Goal: Transaction & Acquisition: Purchase product/service

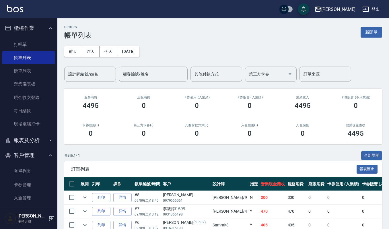
scroll to position [6, 0]
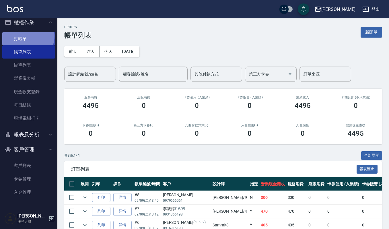
click at [27, 36] on link "打帳單" at bounding box center [28, 38] width 53 height 13
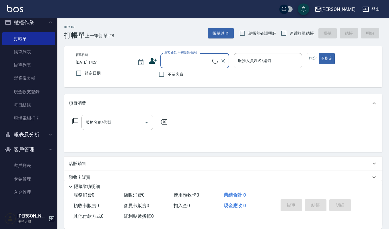
click at [174, 63] on input "顧客姓名/手機號碼/編號" at bounding box center [187, 61] width 49 height 10
type input "虎"
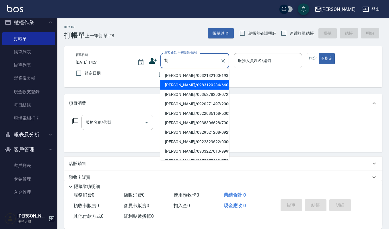
click at [170, 85] on li "[PERSON_NAME]/0983129234/660602" at bounding box center [195, 84] width 69 height 9
type input "[PERSON_NAME]/0983129234/660602"
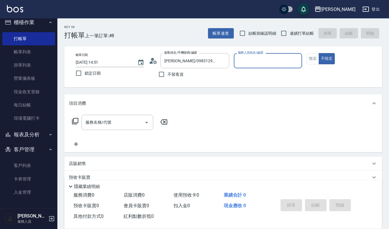
type input "Sammi-8"
click at [146, 122] on icon "Open" at bounding box center [146, 122] width 3 height 1
click at [309, 61] on button "指定" at bounding box center [313, 58] width 12 height 11
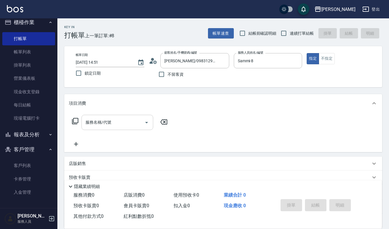
type button "true"
click at [118, 127] on input "服務名稱/代號" at bounding box center [113, 122] width 58 height 10
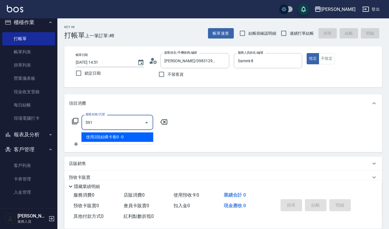
click at [123, 134] on span "使用2段結構卡卷0 - 0" at bounding box center [118, 136] width 72 height 9
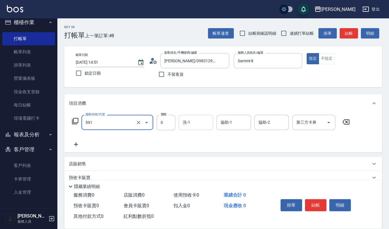
type input "使用2段結構卡卷0(591)"
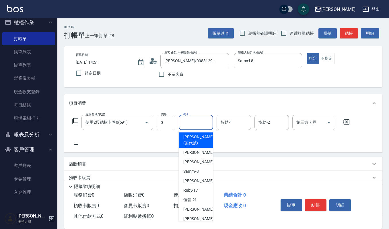
click at [194, 120] on input "洗-1" at bounding box center [195, 122] width 29 height 10
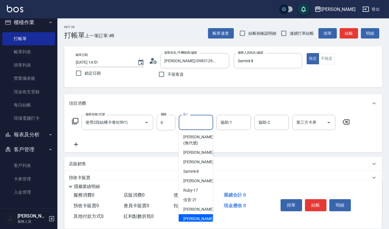
click at [200, 215] on div "[PERSON_NAME] -23" at bounding box center [196, 218] width 34 height 9
type input "[PERSON_NAME]-23"
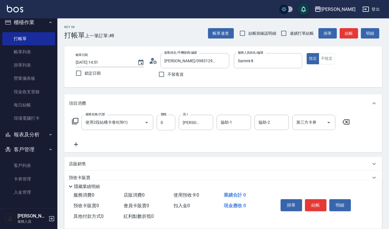
click at [230, 113] on div "服務名稱/代號 使用2段結構卡卷0(591) 服務名稱/代號 價格 0 價格 洗-1 [PERSON_NAME]-23 洗-1 協助-1 協助-1 協助-2 …" at bounding box center [223, 133] width 318 height 40
click at [233, 122] on input "協助-1" at bounding box center [233, 122] width 29 height 10
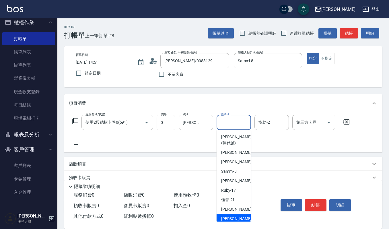
click at [231, 219] on span "[PERSON_NAME] -23" at bounding box center [239, 219] width 36 height 6
type input "[PERSON_NAME]-23"
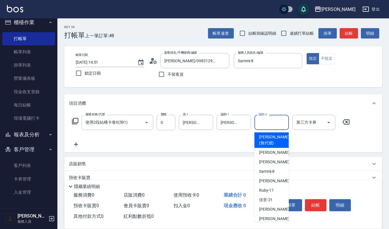
click at [260, 124] on input "協助-2" at bounding box center [271, 122] width 29 height 10
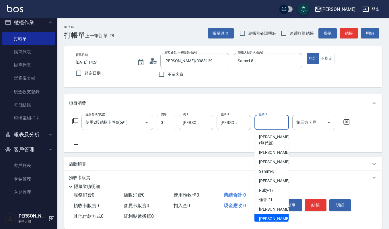
click at [266, 219] on span "[PERSON_NAME] -23" at bounding box center [277, 219] width 36 height 6
type input "[PERSON_NAME]-23"
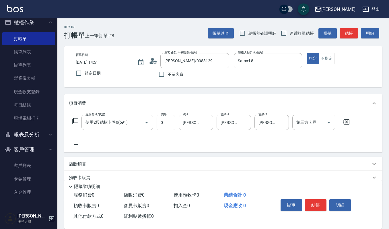
click at [76, 145] on icon at bounding box center [76, 144] width 4 height 4
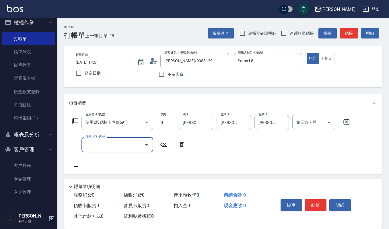
click at [147, 144] on icon "Open" at bounding box center [146, 145] width 7 height 7
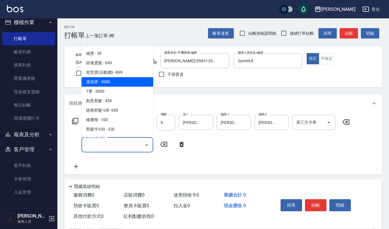
scroll to position [153, 0]
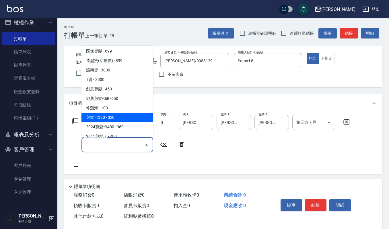
click at [115, 114] on span "剪髮卡320 - 320" at bounding box center [118, 117] width 72 height 9
type input "剪髮卡320(304)"
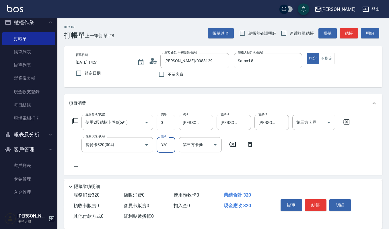
click at [167, 145] on input "320" at bounding box center [166, 145] width 19 height 16
type input "360"
click at [76, 166] on icon at bounding box center [76, 166] width 14 height 7
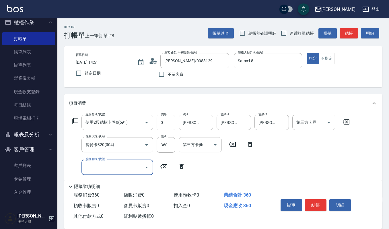
click at [216, 145] on icon "Open" at bounding box center [215, 144] width 3 height 1
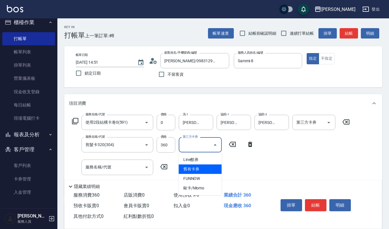
click at [203, 169] on span "舊有卡券" at bounding box center [200, 169] width 43 height 9
type input "舊有卡券"
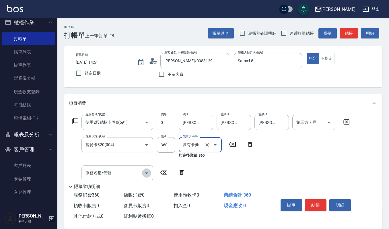
click at [146, 173] on icon "Open" at bounding box center [146, 173] width 3 height 1
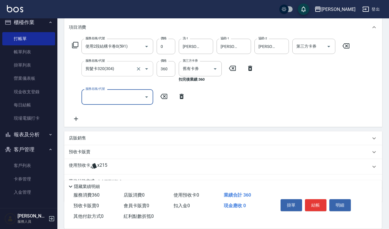
scroll to position [65, 0]
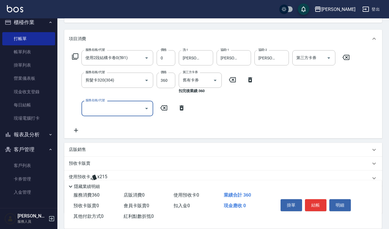
click at [91, 107] on input "服務名稱/代號" at bounding box center [113, 108] width 58 height 10
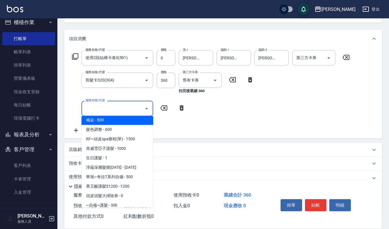
scroll to position [383, 0]
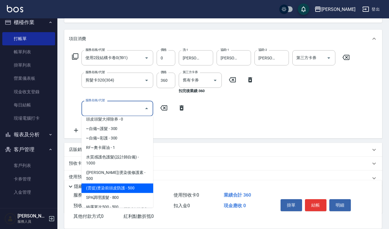
click at [134, 183] on span "(雲提)燙染前頭皮防護 - 500" at bounding box center [118, 187] width 72 height 9
type input "(雲提)燙染前頭皮防護(518)"
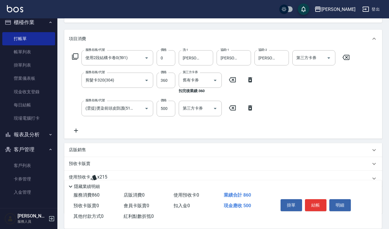
click at [75, 130] on icon at bounding box center [76, 131] width 4 height 4
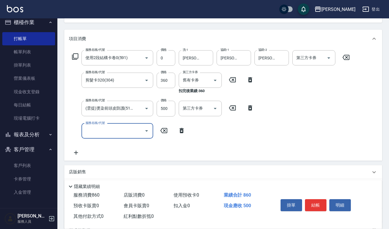
click at [145, 131] on icon "Open" at bounding box center [146, 130] width 7 height 7
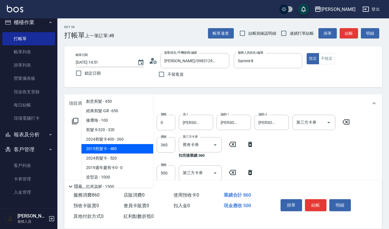
scroll to position [268, 0]
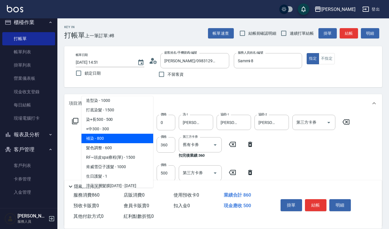
click at [123, 139] on span "補染 - 800" at bounding box center [118, 138] width 72 height 9
type input "補染(407)"
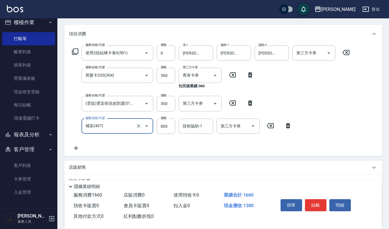
scroll to position [76, 0]
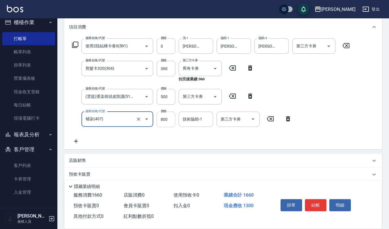
click at [168, 121] on input "800" at bounding box center [166, 120] width 19 height 16
type input "1400"
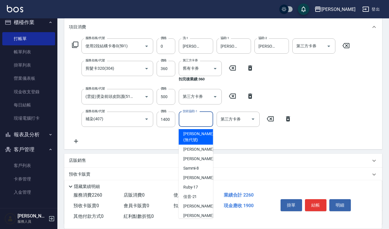
click at [194, 119] on input "技術協助-1" at bounding box center [195, 119] width 29 height 10
click at [198, 215] on div "[PERSON_NAME] -23" at bounding box center [196, 215] width 34 height 9
type input "[PERSON_NAME]-23"
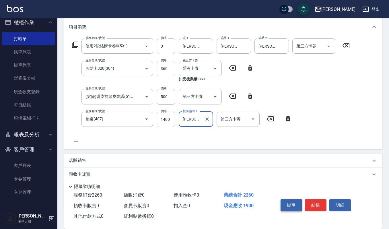
click at [291, 204] on button "掛單" at bounding box center [292, 205] width 22 height 12
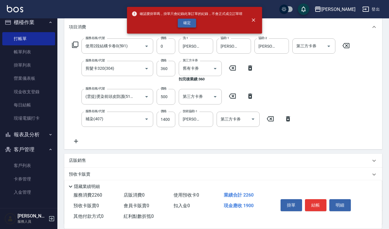
click at [184, 22] on button "確定" at bounding box center [187, 23] width 18 height 9
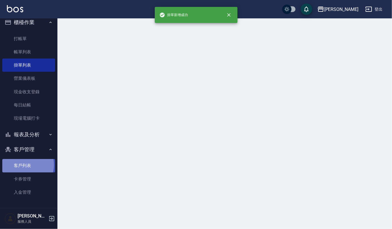
click at [25, 165] on link "客戶列表" at bounding box center [28, 165] width 53 height 13
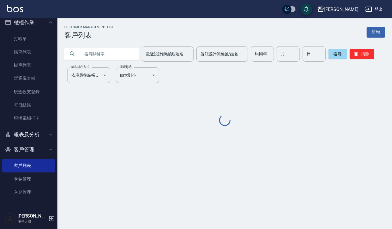
click at [108, 54] on input "text" at bounding box center [107, 54] width 54 height 16
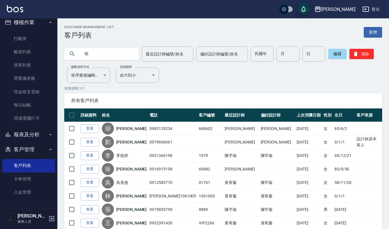
type input "胡"
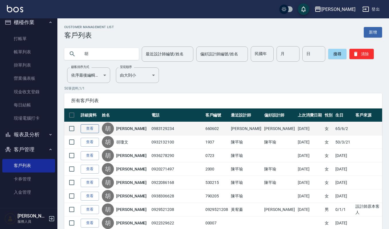
click at [93, 128] on link "查看" at bounding box center [90, 128] width 18 height 9
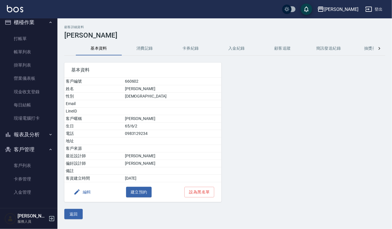
click at [139, 48] on button "消費記錄" at bounding box center [145, 49] width 46 height 14
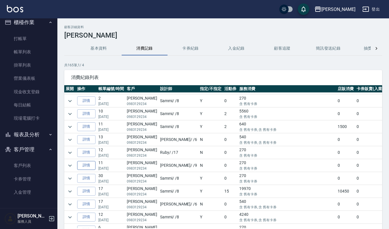
scroll to position [191, 0]
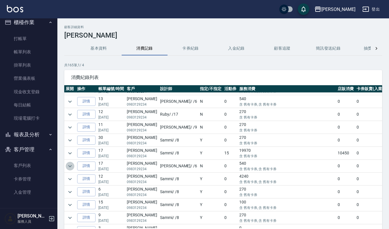
click at [70, 169] on icon "expand row" at bounding box center [70, 166] width 7 height 7
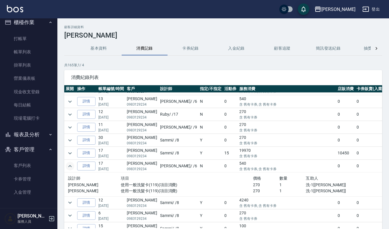
click at [69, 160] on td at bounding box center [69, 153] width 11 height 13
click at [69, 157] on icon "expand row" at bounding box center [70, 153] width 7 height 7
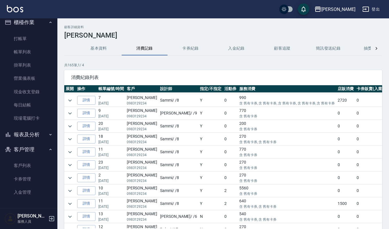
scroll to position [0, 0]
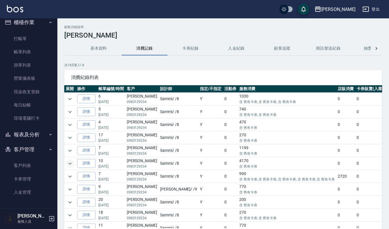
click at [71, 164] on icon "expand row" at bounding box center [70, 163] width 7 height 7
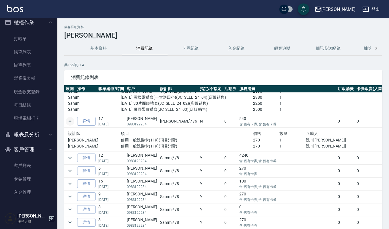
scroll to position [345, 0]
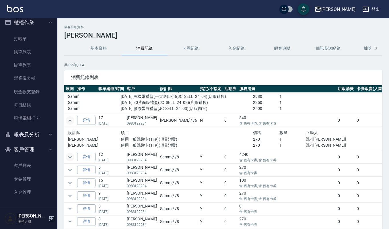
click at [68, 160] on icon "expand row" at bounding box center [70, 157] width 7 height 7
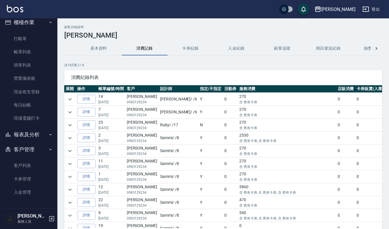
scroll to position [651, 0]
click at [70, 154] on icon "expand row" at bounding box center [70, 150] width 7 height 7
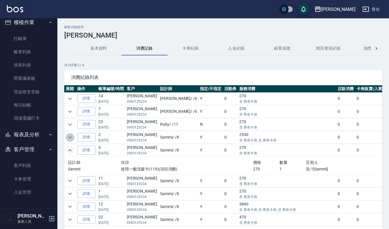
click at [71, 141] on icon "expand row" at bounding box center [70, 137] width 7 height 7
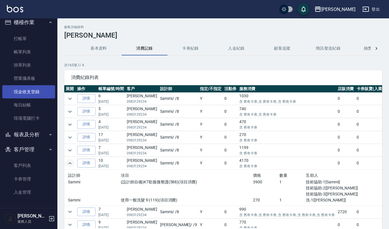
scroll to position [0, 0]
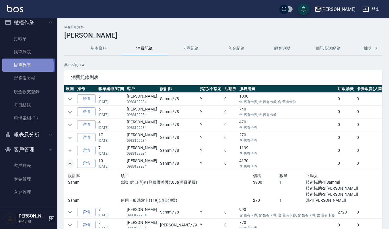
click at [27, 66] on link "掛單列表" at bounding box center [28, 65] width 53 height 13
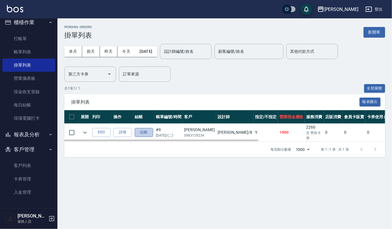
click at [144, 130] on button "結帳" at bounding box center [144, 132] width 18 height 9
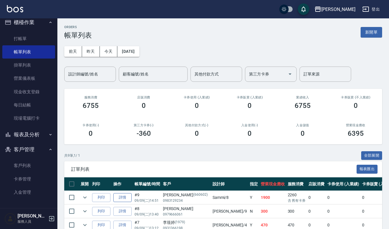
click at [127, 196] on link "詳情" at bounding box center [122, 197] width 18 height 9
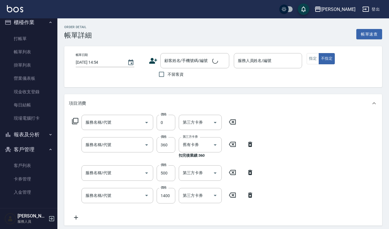
type input "[DATE] 14:51"
type input "Sammi-8"
type input "使用2段結構卡卷0(591)"
type input "剪髮卡320(304)"
type input "(雲提)燙染前頭皮防護(518)"
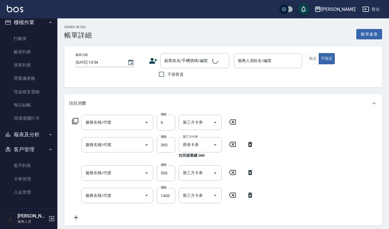
type input "補染(407)"
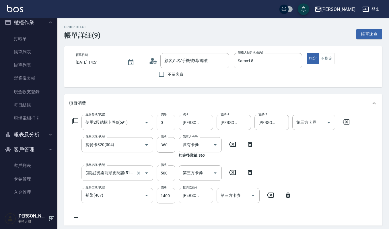
type input "[PERSON_NAME]/0983129234/660602"
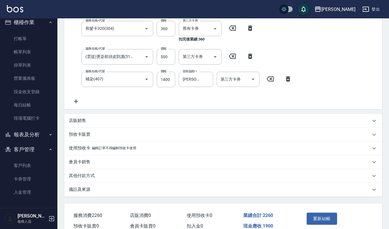
scroll to position [144, 0]
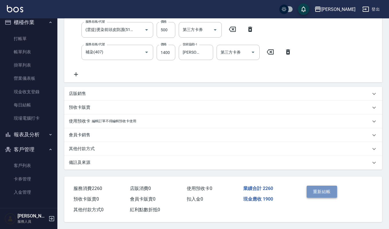
click at [328, 193] on button "重新結帳" at bounding box center [322, 192] width 30 height 12
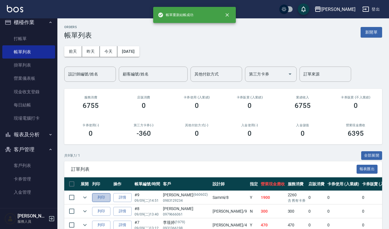
click at [104, 199] on button "列印" at bounding box center [101, 197] width 18 height 9
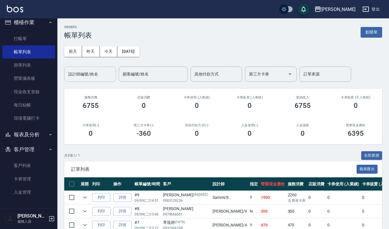
click at [104, 76] on input "設計師編號/姓名" at bounding box center [90, 74] width 47 height 10
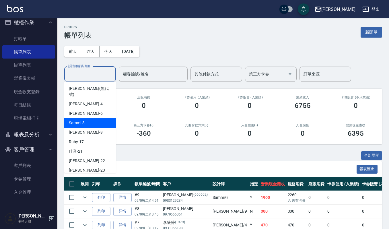
click at [100, 118] on div "Sammi -8" at bounding box center [90, 122] width 52 height 9
type input "Sammi-8"
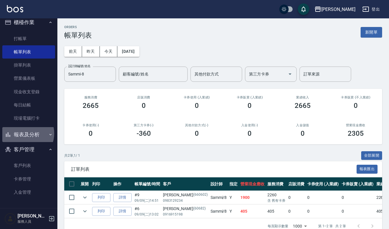
click at [25, 134] on button "報表及分析" at bounding box center [28, 134] width 53 height 15
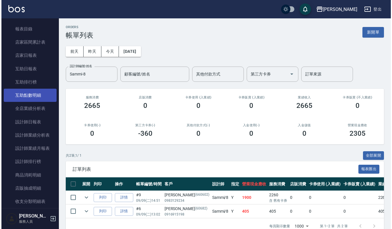
scroll to position [196, 0]
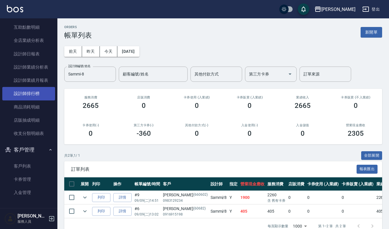
click at [24, 91] on link "設計師排行榜" at bounding box center [28, 93] width 53 height 13
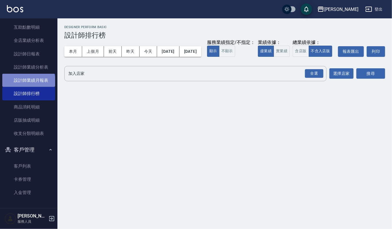
click at [28, 82] on link "設計師業績月報表" at bounding box center [28, 80] width 53 height 13
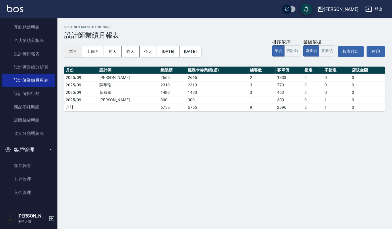
click at [75, 49] on button "本月" at bounding box center [73, 51] width 18 height 11
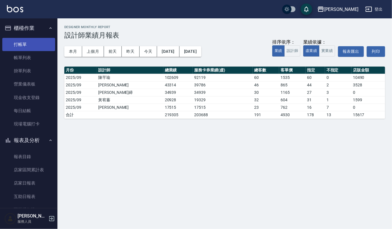
click at [30, 44] on link "打帳單" at bounding box center [28, 44] width 53 height 13
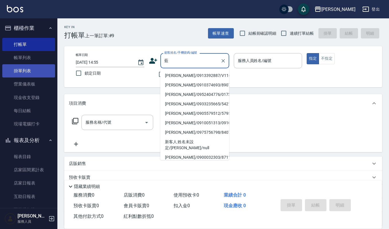
type input "[PERSON_NAME]/0913392887/V1164"
type input "吉兒-4"
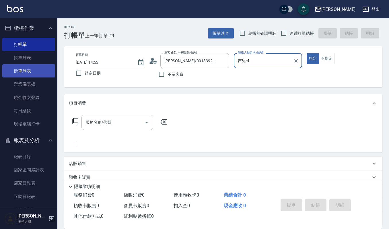
click at [307, 53] on button "指定" at bounding box center [313, 58] width 12 height 11
type button "true"
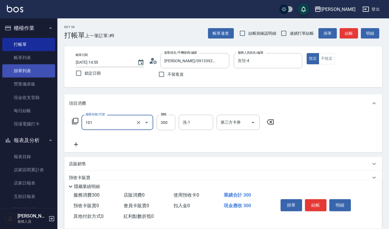
type input "一般洗髮(101)"
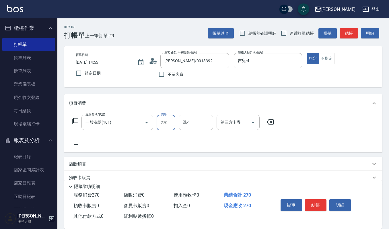
type input "270"
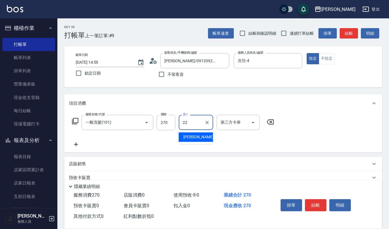
type input "宜芳-22"
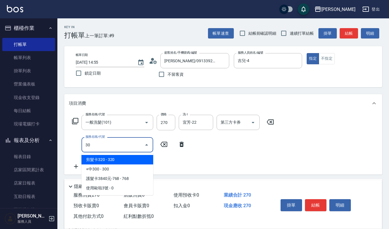
type input "301"
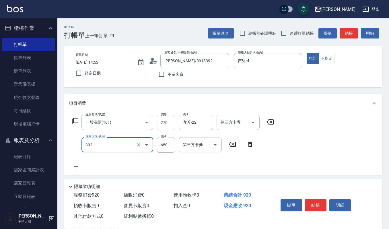
type input "經典剪髮-Gill(302)"
type input "520"
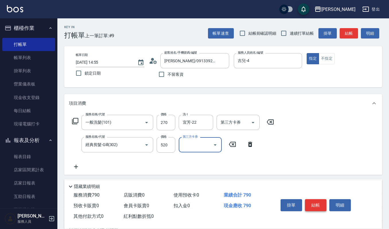
click at [320, 207] on button "結帳" at bounding box center [316, 205] width 22 height 12
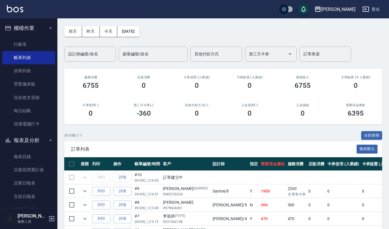
scroll to position [38, 0]
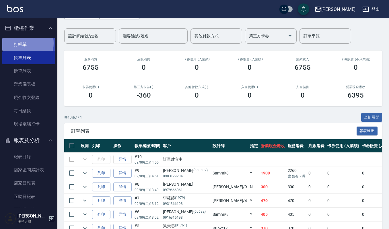
click at [20, 43] on link "打帳單" at bounding box center [28, 44] width 53 height 13
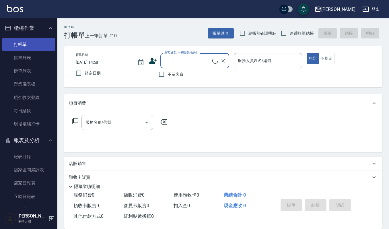
click at [23, 43] on link "打帳單" at bounding box center [28, 44] width 53 height 13
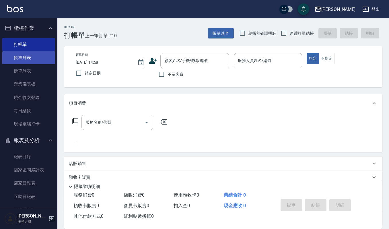
click at [25, 62] on link "帳單列表" at bounding box center [28, 57] width 53 height 13
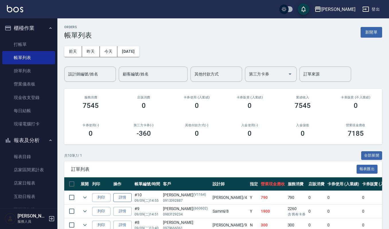
click at [126, 199] on link "詳情" at bounding box center [122, 197] width 18 height 9
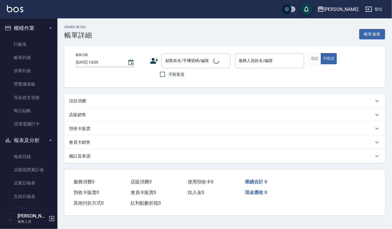
type input "[DATE] 14:55"
type input "吉兒-4"
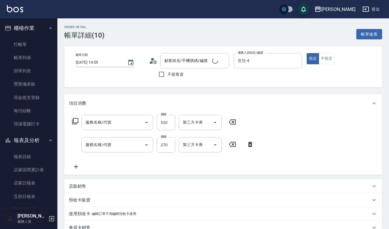
type input "[PERSON_NAME]/0913392887/V1164"
type input "經典剪髮-Gill(302)"
type input "一般洗髮(101)"
click at [75, 168] on icon at bounding box center [76, 166] width 14 height 7
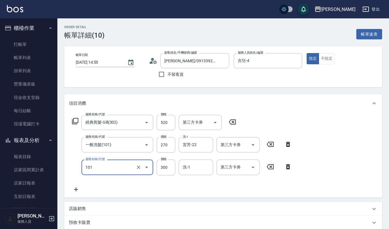
type input "一般洗髮(101)"
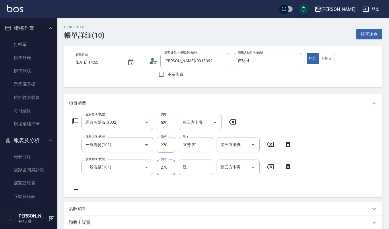
type input "270"
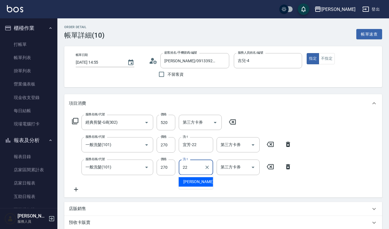
type input "宜芳-22"
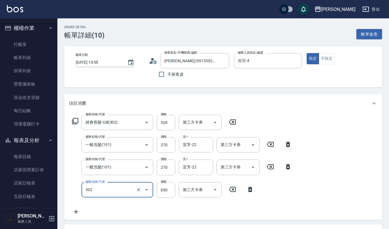
type input "經典剪髮-Gill(302)"
type input "600"
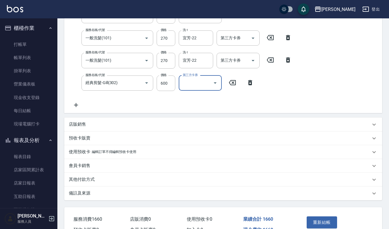
scroll to position [138, 0]
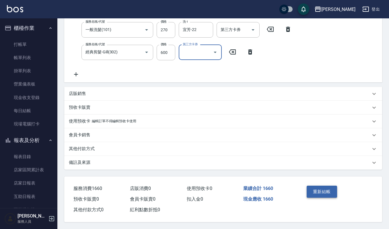
click at [316, 188] on button "重新結帳" at bounding box center [322, 192] width 30 height 12
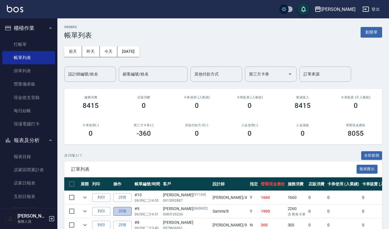
click at [124, 213] on link "詳情" at bounding box center [122, 211] width 18 height 9
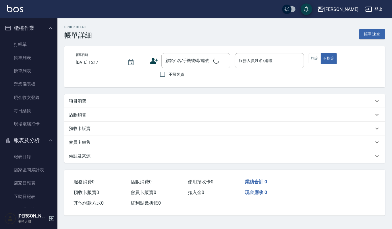
type input "[DATE] 14:51"
type input "Sammi-8"
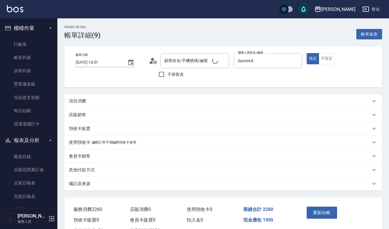
type input "[PERSON_NAME]/0983129234/660602"
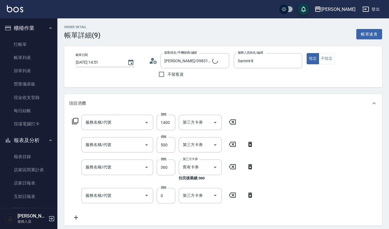
type input "補染(407)"
type input "(雲提)燙染前頭皮防護(518)"
type input "剪髮卡320(304)"
type input "使用2段結構卡卷0(591)"
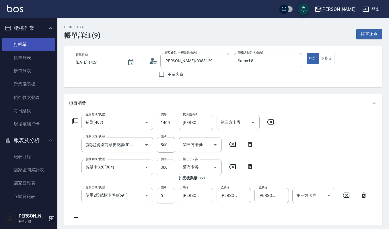
click at [26, 40] on link "打帳單" at bounding box center [28, 44] width 53 height 13
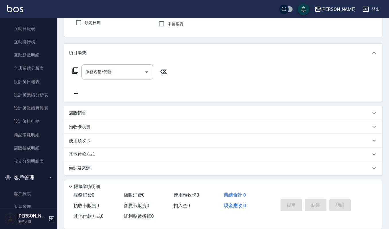
scroll to position [196, 0]
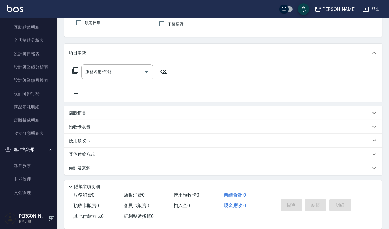
click at [32, 159] on ul "客戶列表 卡券管理 入金管理" at bounding box center [28, 179] width 53 height 45
click at [28, 165] on link "客戶列表" at bounding box center [28, 166] width 53 height 13
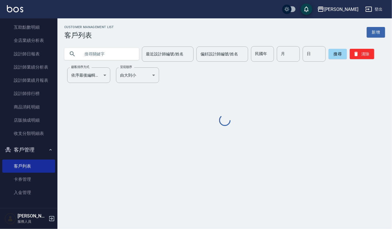
click at [106, 52] on input "text" at bounding box center [107, 54] width 54 height 16
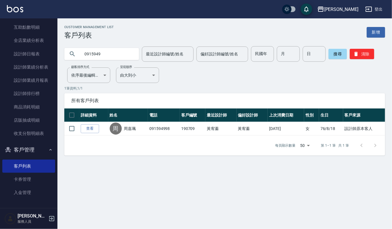
click at [127, 57] on input "0915949" at bounding box center [107, 54] width 54 height 16
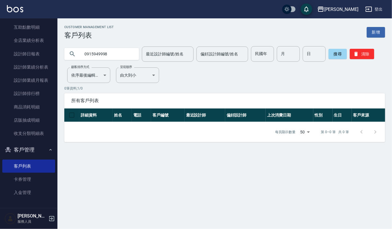
click at [113, 56] on input "0915949998" at bounding box center [107, 54] width 54 height 16
type input "09159499"
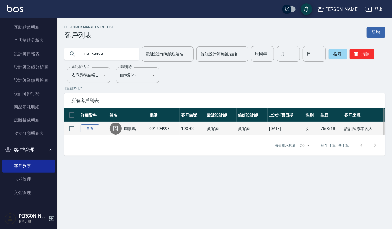
click at [87, 127] on link "查看" at bounding box center [90, 128] width 18 height 9
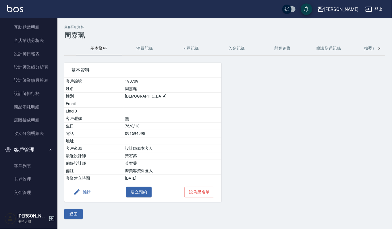
click at [88, 194] on button "編輯" at bounding box center [82, 192] width 22 height 11
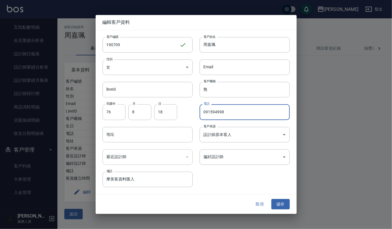
click at [221, 112] on input "091594998" at bounding box center [245, 113] width 90 height 16
type input "0915949998"
click at [281, 204] on button "儲存" at bounding box center [280, 204] width 18 height 11
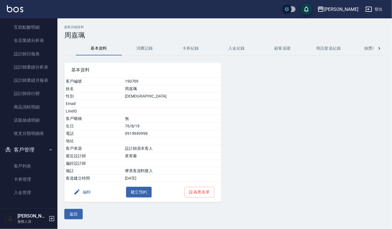
click at [20, 9] on img at bounding box center [15, 8] width 16 height 7
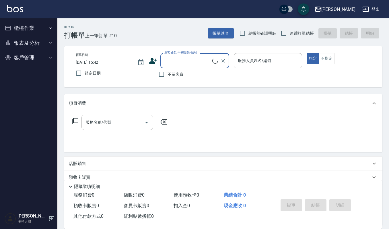
click at [33, 53] on button "客戶管理" at bounding box center [28, 57] width 53 height 15
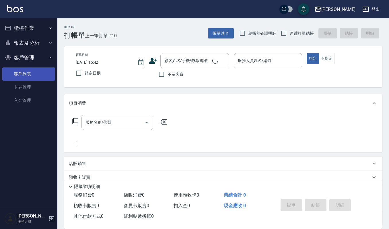
click at [30, 71] on link "客戶列表" at bounding box center [28, 73] width 53 height 13
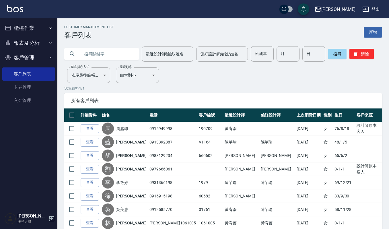
click at [27, 27] on button "櫃檯作業" at bounding box center [28, 28] width 53 height 15
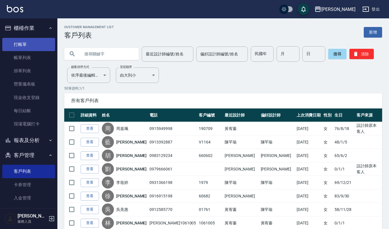
click at [29, 44] on link "打帳單" at bounding box center [28, 44] width 53 height 13
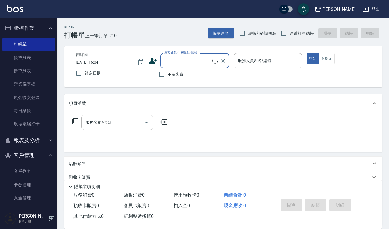
click at [200, 60] on input "顧客姓名/手機號碼/編號" at bounding box center [187, 61] width 49 height 10
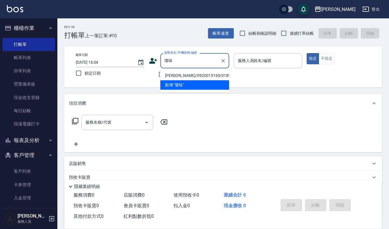
click at [181, 75] on li "[PERSON_NAME]/0920015160/01892" at bounding box center [195, 75] width 69 height 9
type input "[PERSON_NAME]/0920015160/01892"
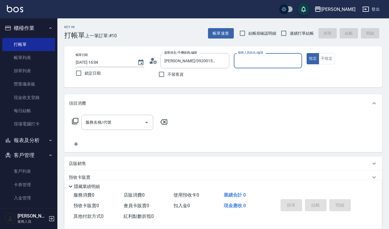
click at [253, 61] on input "服務人員姓名/編號" at bounding box center [268, 61] width 63 height 10
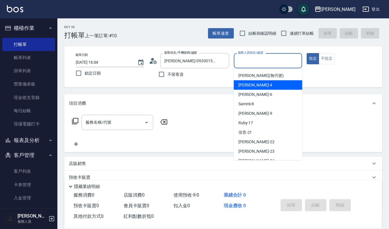
click at [258, 82] on div "吉兒 -4" at bounding box center [268, 84] width 69 height 9
type input "吉兒-4"
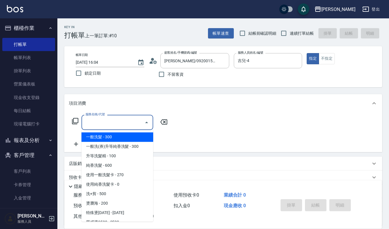
click at [91, 121] on input "服務名稱/代號" at bounding box center [113, 122] width 58 height 10
click at [121, 137] on span "一般洗髮 - 300" at bounding box center [118, 136] width 72 height 9
type input "一般洗髮(101)"
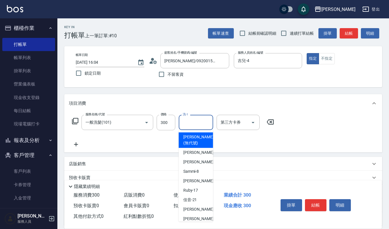
click at [202, 124] on input "洗-1" at bounding box center [195, 122] width 29 height 10
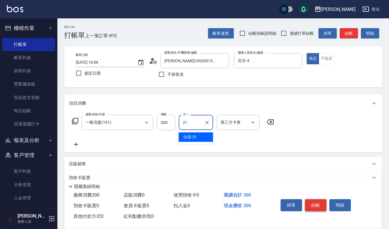
type input "21"
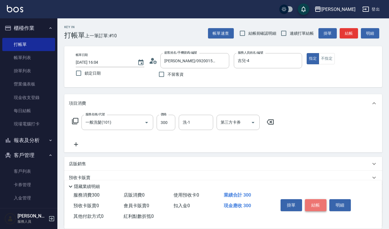
click at [312, 204] on button "結帳" at bounding box center [316, 205] width 22 height 12
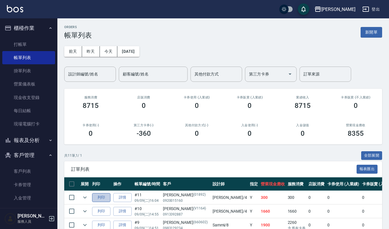
click at [107, 200] on button "列印" at bounding box center [101, 197] width 18 height 9
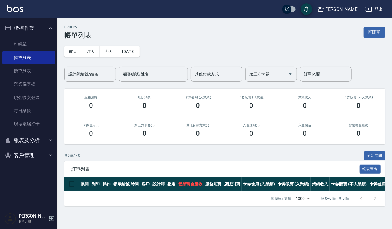
click at [34, 149] on button "客戶管理" at bounding box center [28, 155] width 53 height 15
click at [31, 163] on ul "客戶列表 卡券管理 入金管理" at bounding box center [28, 185] width 53 height 45
click at [28, 170] on link "客戶列表" at bounding box center [28, 171] width 53 height 13
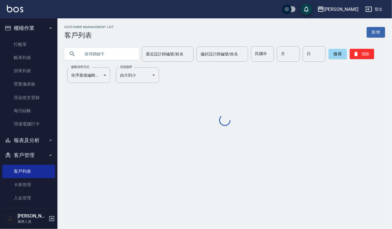
click at [106, 55] on input "text" at bounding box center [107, 54] width 54 height 16
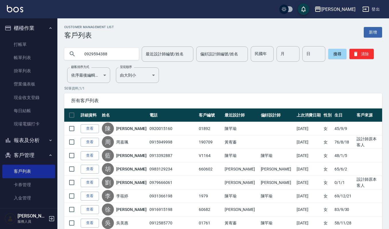
type input "0929594388"
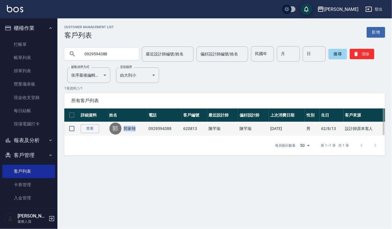
drag, startPoint x: 125, startPoint y: 128, endPoint x: 136, endPoint y: 128, distance: 10.9
click at [136, 128] on div "[PERSON_NAME]" at bounding box center [127, 129] width 36 height 12
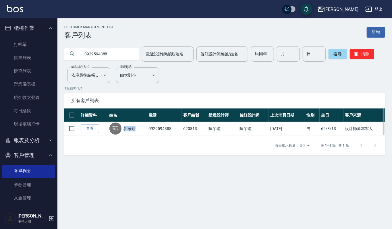
copy link "郭家翎"
click at [103, 121] on th "詳細資料" at bounding box center [93, 115] width 29 height 13
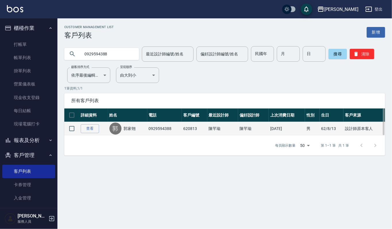
click at [99, 129] on td "查看" at bounding box center [93, 128] width 29 height 13
click at [91, 130] on link "查看" at bounding box center [90, 128] width 18 height 9
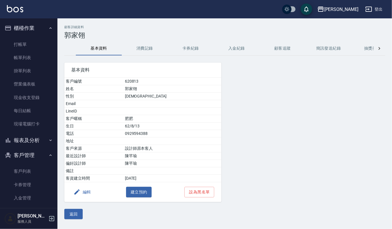
click at [144, 45] on button "消費記錄" at bounding box center [145, 49] width 46 height 14
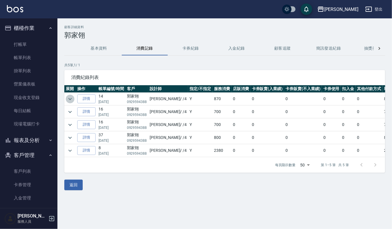
click at [71, 99] on icon "expand row" at bounding box center [69, 99] width 3 height 2
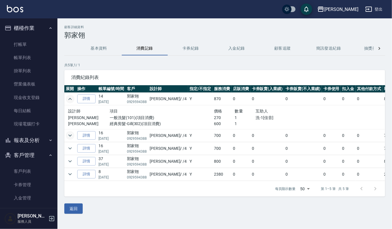
click at [69, 132] on icon "expand row" at bounding box center [70, 135] width 7 height 7
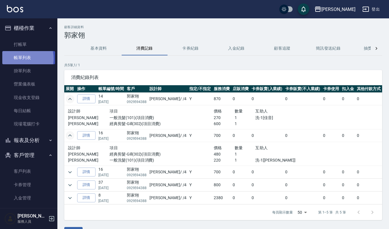
click at [19, 59] on link "帳單列表" at bounding box center [28, 57] width 53 height 13
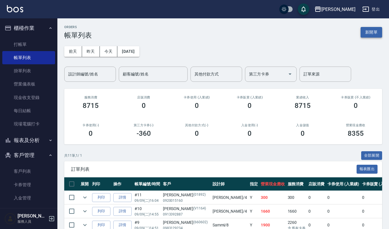
click at [366, 28] on button "新開單" at bounding box center [372, 32] width 22 height 11
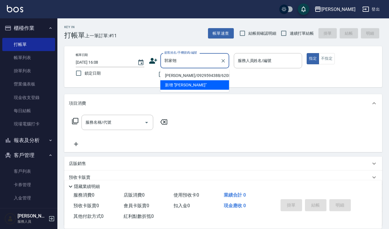
click at [177, 75] on li "郭家翎/0929594388/620813" at bounding box center [195, 75] width 69 height 9
type input "郭家翎/0929594388/620813"
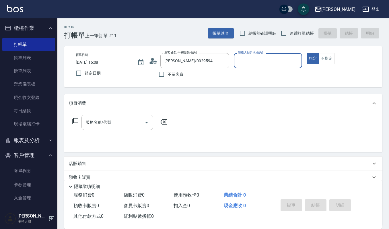
type input "吉兒-4"
click at [132, 121] on input "服務名稱/代號" at bounding box center [113, 122] width 58 height 10
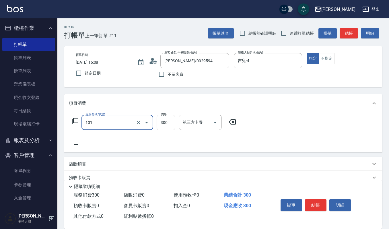
type input "一般洗髮(101)"
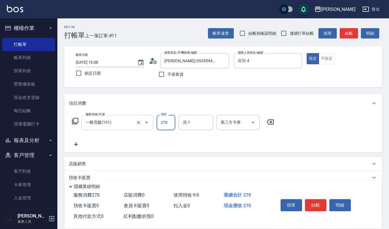
type input "270"
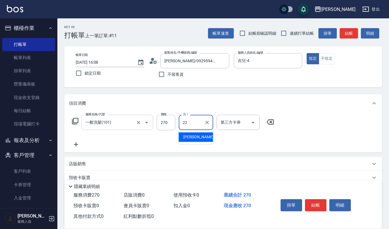
type input "宜芳-22"
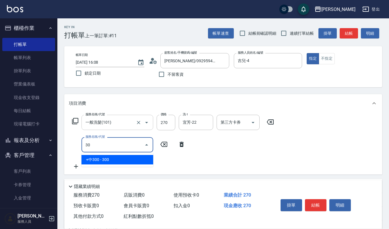
type input "301"
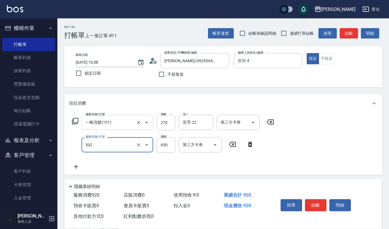
type input "經典剪髮-Gill(302)"
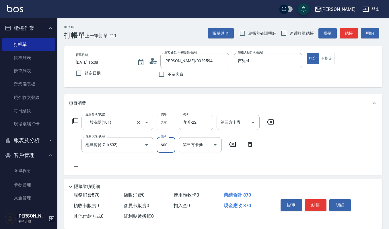
type input "600"
click at [320, 199] on button "結帳" at bounding box center [316, 205] width 22 height 12
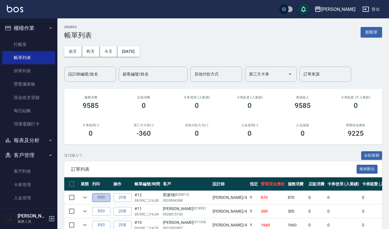
click at [103, 198] on button "列印" at bounding box center [101, 197] width 18 height 9
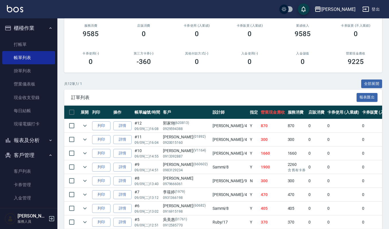
scroll to position [115, 0]
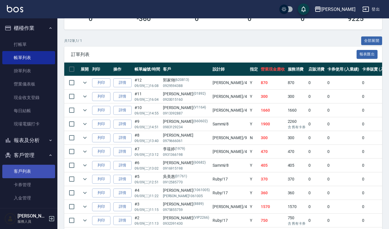
click at [20, 175] on link "客戶列表" at bounding box center [28, 171] width 53 height 13
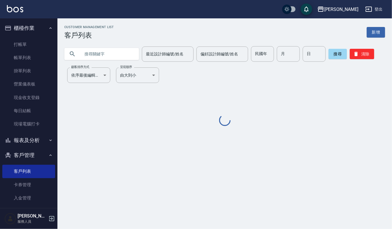
click at [94, 57] on input "text" at bounding box center [107, 54] width 54 height 16
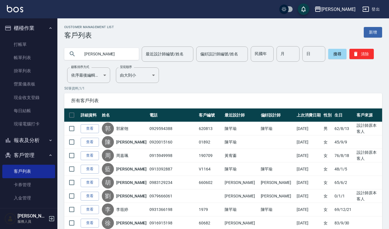
type input "陳美"
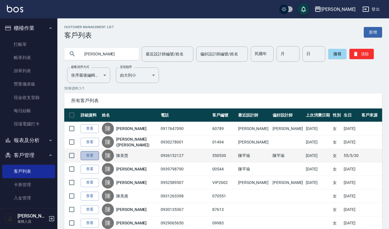
click at [91, 154] on link "查看" at bounding box center [90, 155] width 18 height 9
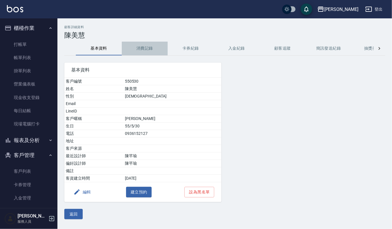
click at [135, 46] on button "消費記錄" at bounding box center [145, 49] width 46 height 14
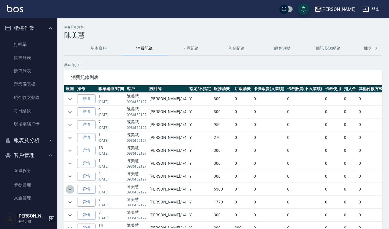
click at [70, 189] on icon "expand row" at bounding box center [70, 189] width 7 height 7
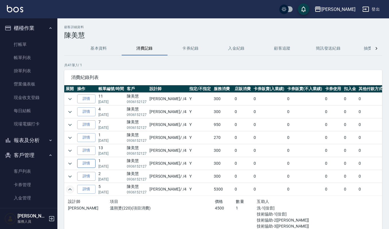
scroll to position [38, 0]
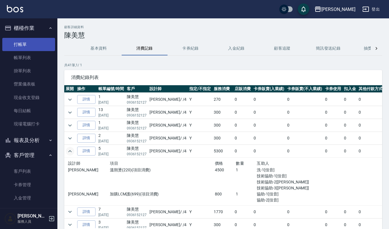
click at [16, 44] on link "打帳單" at bounding box center [28, 44] width 53 height 13
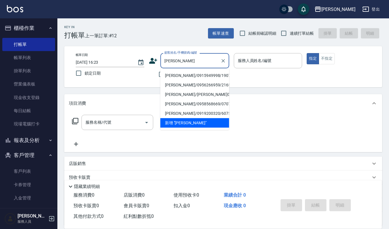
type input "[PERSON_NAME]/0915949998/190709"
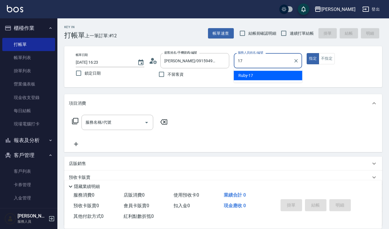
type input "Ruby-17"
type button "true"
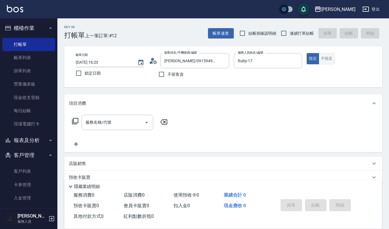
click at [329, 61] on button "不指定" at bounding box center [327, 58] width 16 height 11
click at [133, 121] on input "服務名稱/代號" at bounding box center [113, 122] width 58 height 10
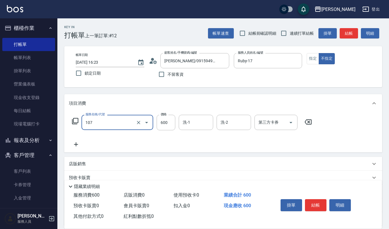
type input "純香洗髮(107)"
type input "550"
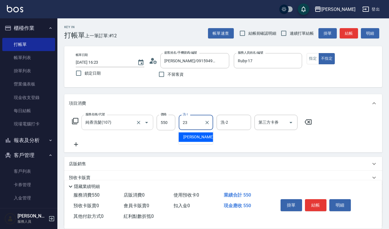
type input "[PERSON_NAME]-23"
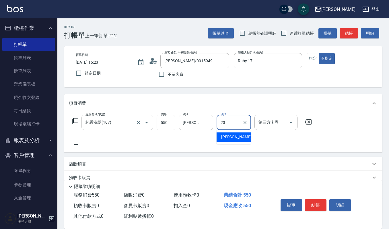
type input "[PERSON_NAME]-23"
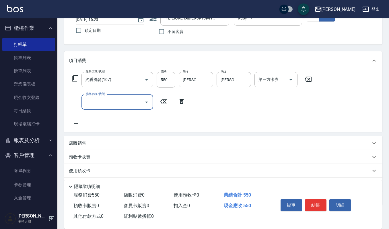
scroll to position [73, 0]
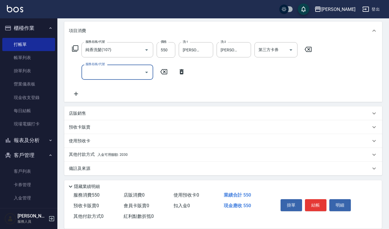
click at [77, 155] on p "其他付款方式 入金可用餘額: 2030" at bounding box center [98, 155] width 59 height 6
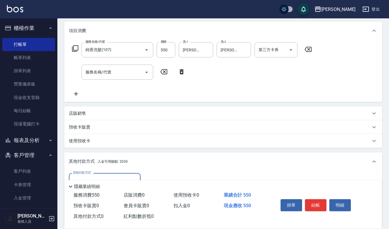
scroll to position [111, 0]
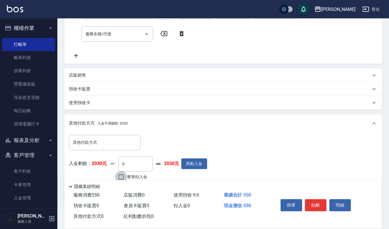
click at [121, 176] on input "整筆扣入金" at bounding box center [121, 177] width 12 height 12
checkbox input "true"
type input "550"
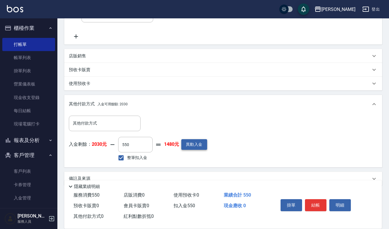
scroll to position [140, 0]
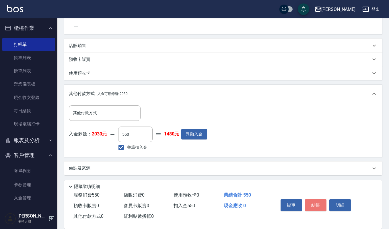
click at [314, 206] on button "結帳" at bounding box center [316, 205] width 22 height 12
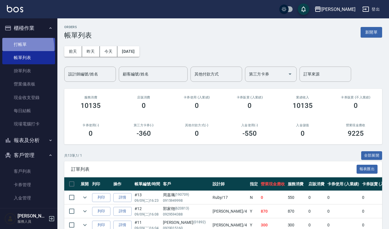
click at [13, 47] on link "打帳單" at bounding box center [28, 44] width 53 height 13
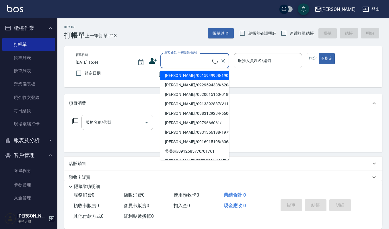
click at [191, 56] on input "顧客姓名/手機號碼/編號" at bounding box center [187, 61] width 49 height 10
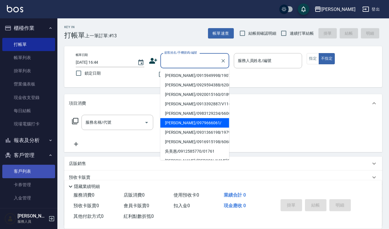
click at [26, 176] on link "客戶列表" at bounding box center [28, 171] width 53 height 13
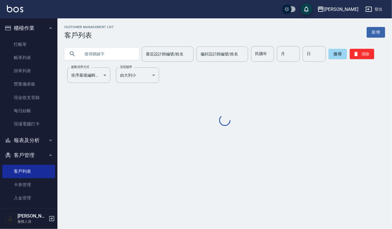
click at [92, 54] on input "text" at bounding box center [107, 54] width 54 height 16
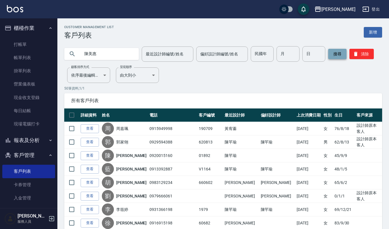
type input "陳美惠"
click at [336, 55] on button "搜尋" at bounding box center [337, 54] width 18 height 10
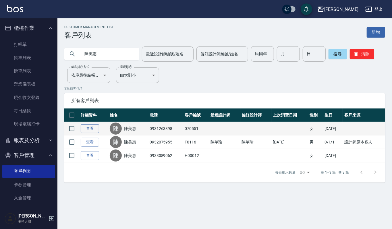
click at [92, 130] on link "查看" at bounding box center [90, 128] width 18 height 9
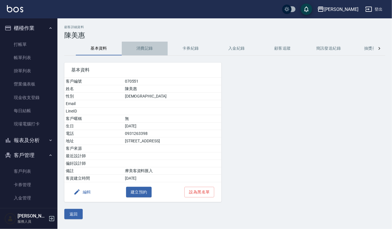
click at [144, 51] on button "消費記錄" at bounding box center [145, 49] width 46 height 14
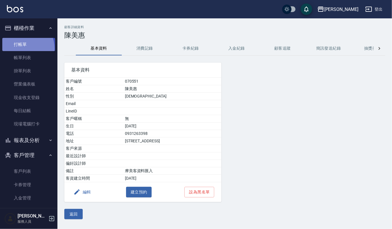
click at [22, 48] on link "打帳單" at bounding box center [28, 44] width 53 height 13
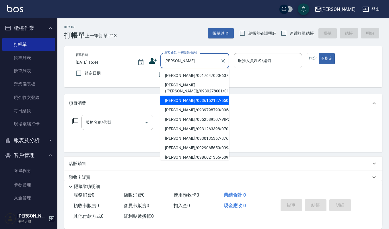
click at [206, 99] on li "陳美慧/0936152127/550530" at bounding box center [195, 100] width 69 height 9
type input "陳美慧/0936152127/550530"
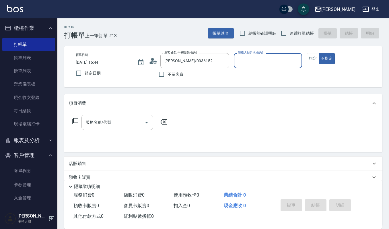
type input "吉兒-4"
click at [315, 60] on button "指定" at bounding box center [313, 58] width 12 height 11
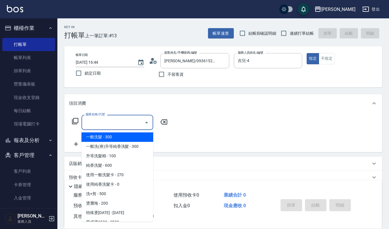
click at [109, 119] on input "服務名稱/代號" at bounding box center [113, 122] width 58 height 10
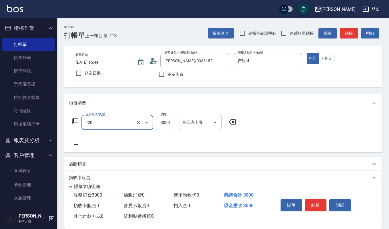
type input "溫朔燙(220)"
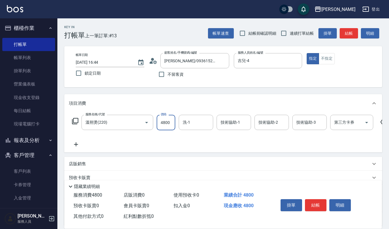
type input "4800"
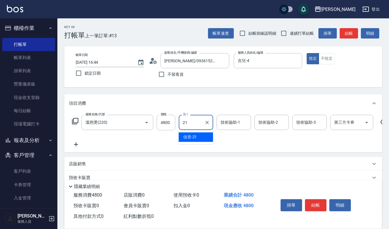
type input "佳音-21"
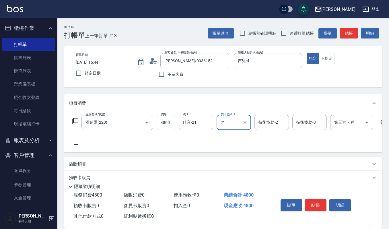
type input "佳音-21"
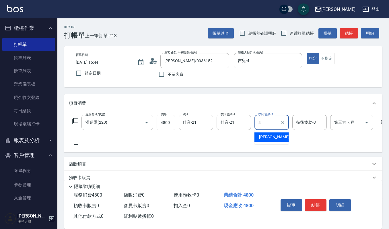
type input "吉兒-4"
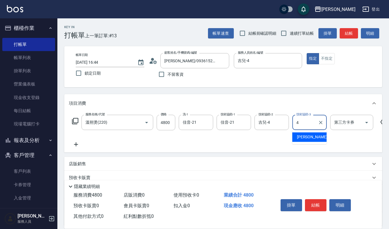
type input "吉兒-4"
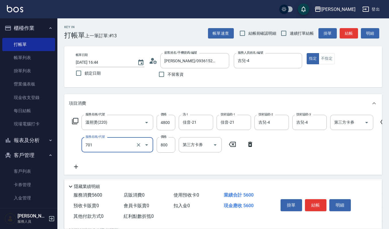
type input "CMC加購護(701)"
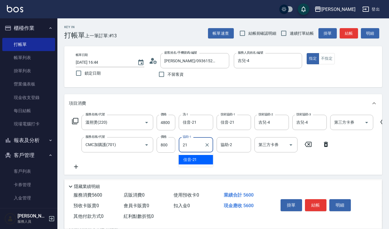
type input "佳音-21"
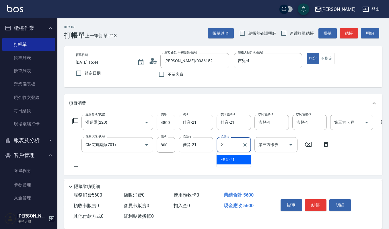
type input "佳音-21"
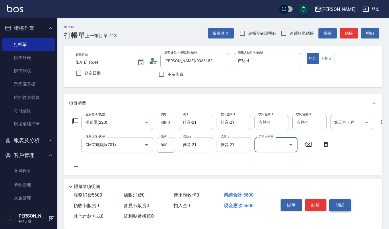
click at [337, 207] on button "明細" at bounding box center [341, 205] width 22 height 12
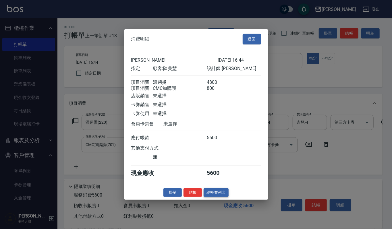
click at [212, 194] on button "結帳並列印" at bounding box center [216, 192] width 25 height 9
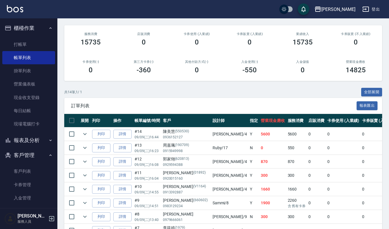
scroll to position [76, 0]
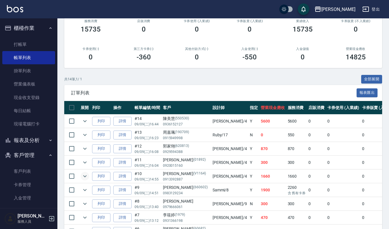
click at [84, 178] on icon "expand row" at bounding box center [85, 176] width 7 height 7
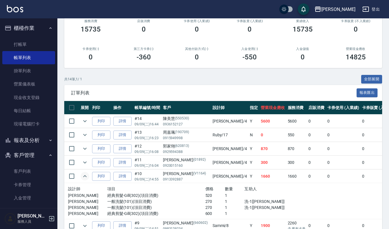
click at [84, 180] on icon "expand row" at bounding box center [85, 176] width 7 height 7
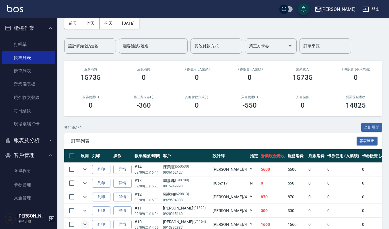
scroll to position [0, 0]
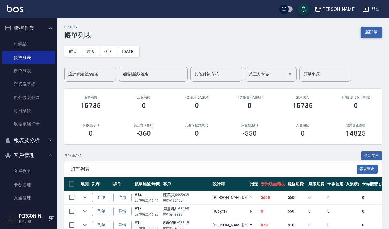
click at [378, 35] on button "新開單" at bounding box center [372, 32] width 22 height 11
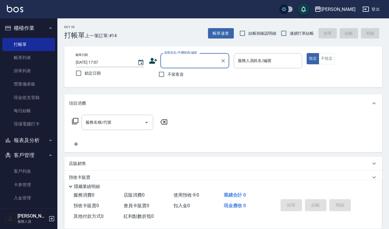
click at [177, 62] on input "顧客姓名/手機號碼/編號" at bounding box center [190, 61] width 55 height 10
type input "陳"
click at [183, 74] on li "陳慧心/0910343549/800222" at bounding box center [195, 75] width 69 height 9
type input "陳慧心/0910343549/800222"
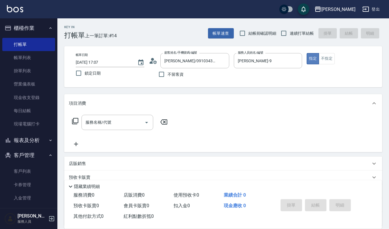
click at [318, 55] on button "指定" at bounding box center [313, 58] width 12 height 11
click at [325, 55] on button "不指定" at bounding box center [327, 58] width 16 height 11
click at [277, 60] on input "Ivy艾薇-9" at bounding box center [264, 61] width 55 height 10
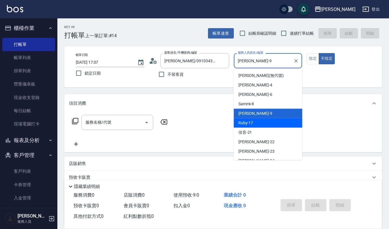
click at [249, 124] on span "Ruby -17" at bounding box center [246, 123] width 15 height 6
type input "Ruby-17"
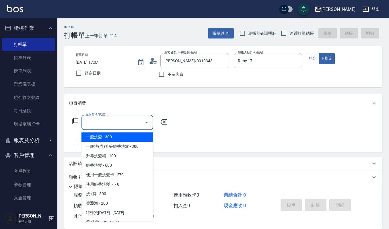
click at [113, 125] on input "服務名稱/代號" at bounding box center [113, 122] width 58 height 10
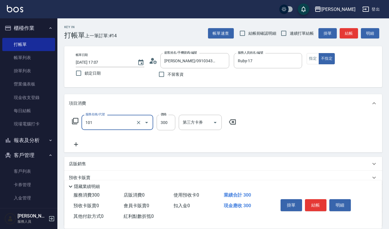
type input "一般洗髮(101)"
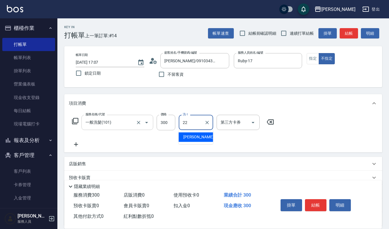
type input "宜芳-22"
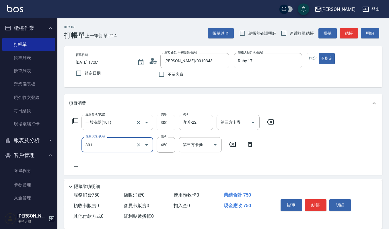
type input "創意剪髮(301)"
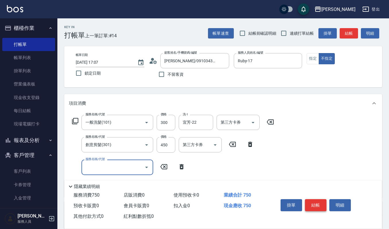
click at [318, 208] on button "結帳" at bounding box center [316, 205] width 22 height 12
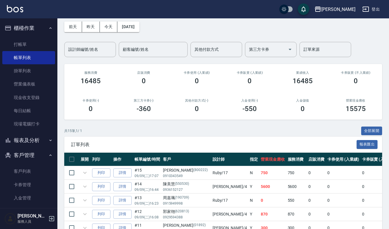
scroll to position [38, 0]
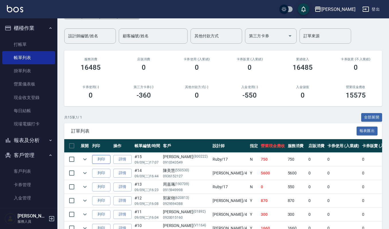
click at [94, 157] on button "列印" at bounding box center [101, 159] width 18 height 9
click at [326, 225] on td "0" at bounding box center [343, 228] width 35 height 13
click at [107, 158] on button "列印" at bounding box center [101, 159] width 18 height 9
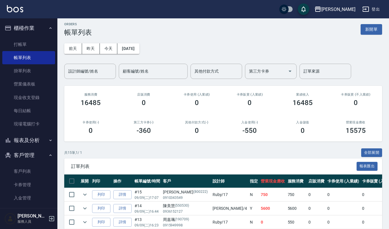
scroll to position [0, 0]
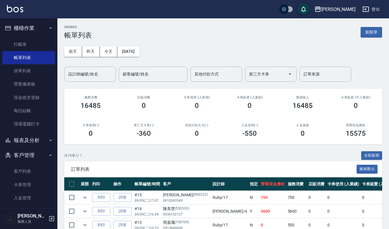
click at [191, 63] on div "前天 昨天 今天 2025/09/09 設計師編號/姓名 設計師編號/姓名 顧客編號/姓名 顧客編號/姓名 其他付款方式 其他付款方式 第三方卡券 第三方卡券…" at bounding box center [223, 60] width 318 height 42
click at [181, 44] on div "前天 昨天 今天 2025/09/09 設計師編號/姓名 設計師編號/姓名 顧客編號/姓名 顧客編號/姓名 其他付款方式 其他付款方式 第三方卡券 第三方卡券…" at bounding box center [223, 60] width 318 height 42
click at [6, 41] on link "打帳單" at bounding box center [28, 44] width 53 height 13
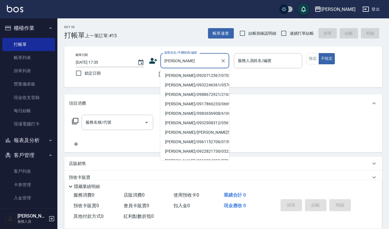
click at [174, 75] on li "吳玉美/0920712567/070209" at bounding box center [195, 75] width 69 height 9
type input "吳玉美/0920712567/070209"
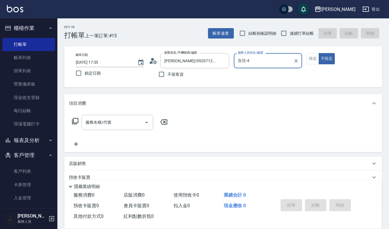
type input "吉兒-4"
click at [310, 57] on button "指定" at bounding box center [313, 58] width 12 height 11
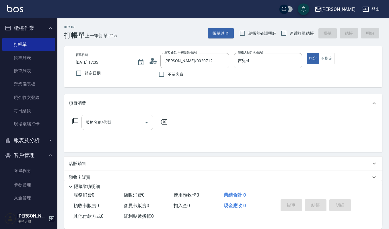
click at [104, 119] on div "服務名稱/代號 服務名稱/代號" at bounding box center [118, 122] width 72 height 15
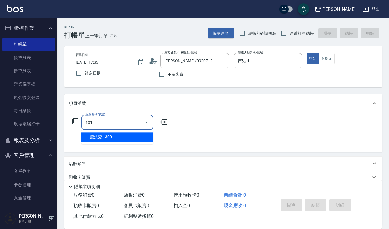
type input "一般洗髮(101)"
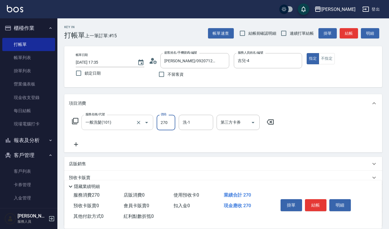
type input "270"
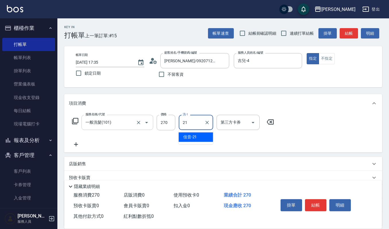
type input "佳音-21"
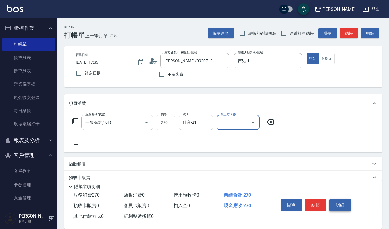
click at [343, 205] on button "明細" at bounding box center [341, 205] width 22 height 12
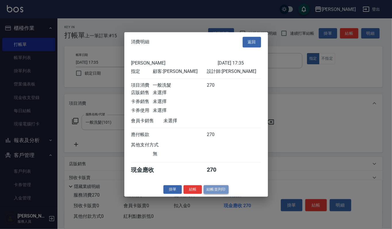
click at [222, 192] on button "結帳並列印" at bounding box center [216, 189] width 25 height 9
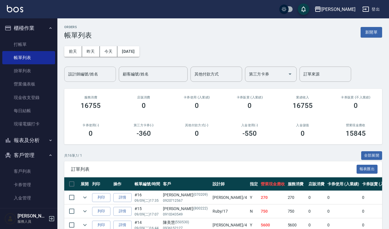
click at [90, 77] on input "設計師編號/姓名" at bounding box center [90, 74] width 47 height 10
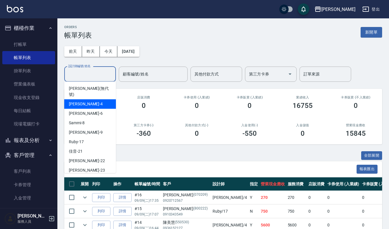
click at [75, 101] on span "吉兒 -4" at bounding box center [86, 104] width 34 height 6
type input "吉兒-4"
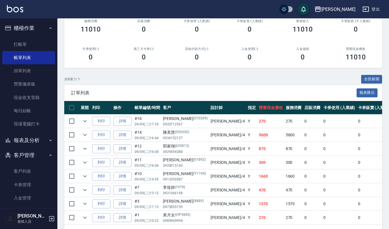
scroll to position [102, 0]
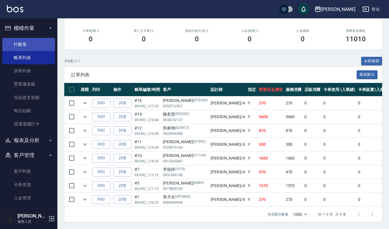
click at [28, 51] on link "打帳單" at bounding box center [28, 44] width 53 height 13
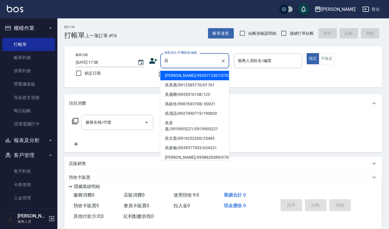
click at [177, 95] on li "吳麗卿/0955576158/123" at bounding box center [195, 94] width 69 height 9
type input "吳麗卿/0955576158/123"
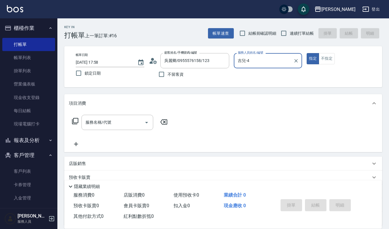
click at [260, 58] on input "吉兒-4" at bounding box center [264, 61] width 55 height 10
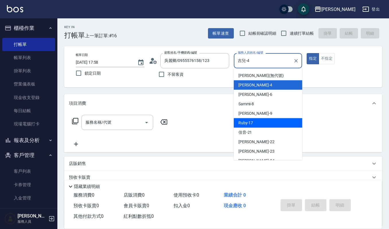
click at [255, 118] on div "Ruby -17" at bounding box center [268, 122] width 69 height 9
type input "Ruby-17"
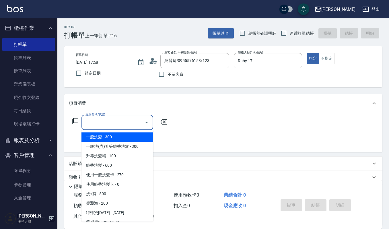
click at [114, 121] on input "服務名稱/代號" at bounding box center [113, 122] width 58 height 10
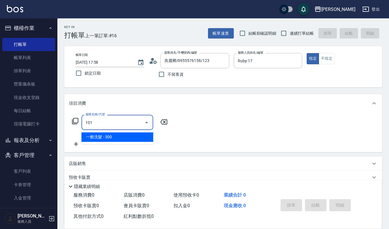
type input "一般洗髮(101)"
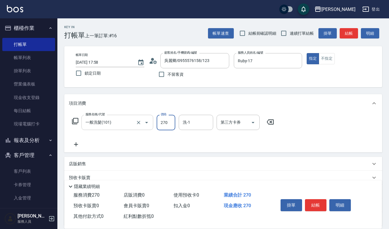
type input "270"
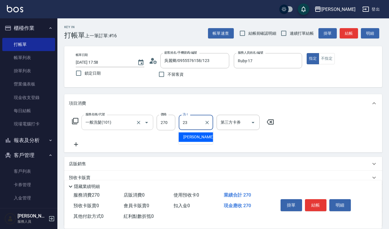
type input "[PERSON_NAME]-23"
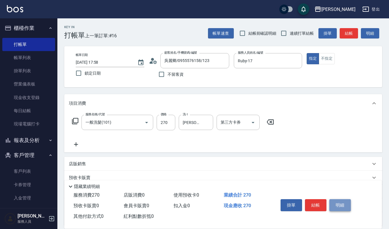
click at [335, 204] on button "明細" at bounding box center [341, 205] width 22 height 12
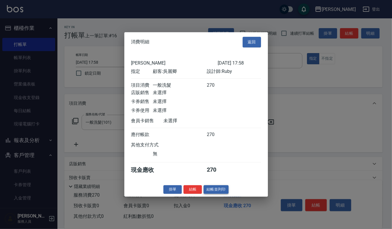
click at [216, 191] on button "結帳並列印" at bounding box center [216, 189] width 25 height 9
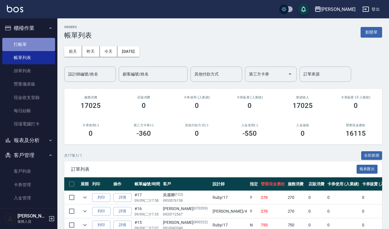
click at [36, 42] on link "打帳單" at bounding box center [28, 44] width 53 height 13
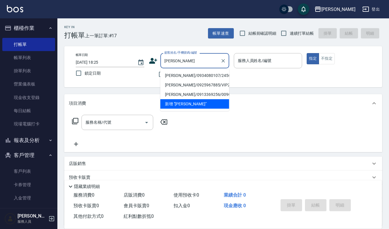
type input "陳銘峰/0934080107/24563"
type input "Ruby-17"
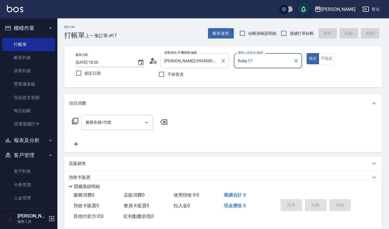
click at [307, 53] on button "指定" at bounding box center [313, 58] width 12 height 11
type button "true"
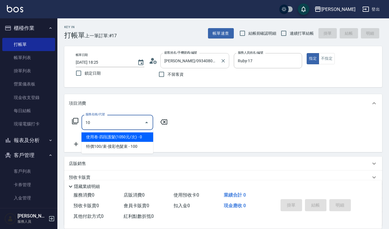
type input "1"
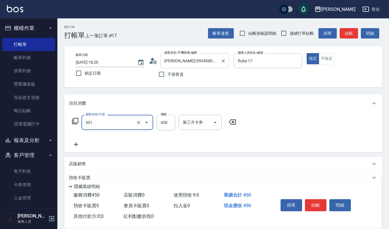
type input "創意剪髮(301)"
type input "250"
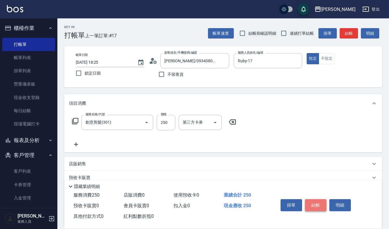
click at [320, 204] on button "結帳" at bounding box center [316, 205] width 22 height 12
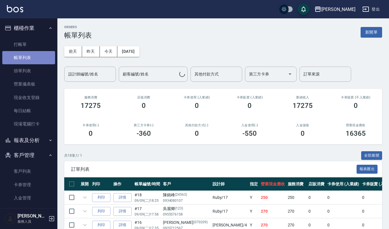
click at [32, 59] on link "帳單列表" at bounding box center [28, 57] width 53 height 13
click at [95, 69] on div "設計師編號/姓名" at bounding box center [90, 74] width 52 height 15
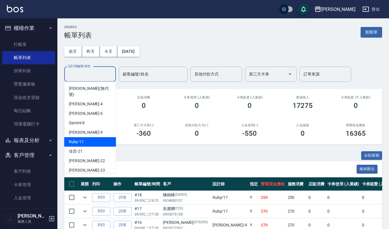
click at [86, 137] on div "Ruby -17" at bounding box center [90, 141] width 52 height 9
type input "Ruby-17"
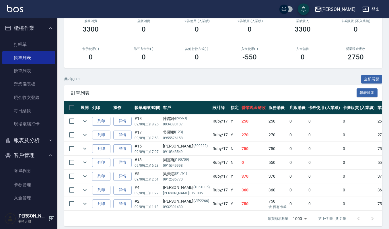
scroll to position [88, 0]
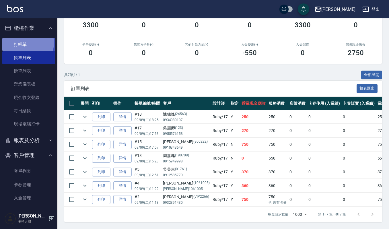
click at [24, 43] on link "打帳單" at bounding box center [28, 44] width 53 height 13
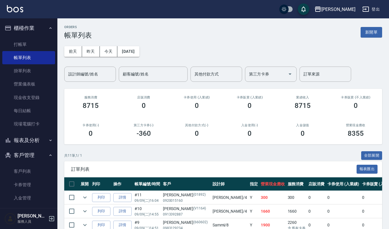
click at [32, 164] on ul "客戶列表 卡券管理 入金管理" at bounding box center [28, 185] width 53 height 45
click at [34, 169] on link "客戶列表" at bounding box center [28, 171] width 53 height 13
